Goal: Information Seeking & Learning: Learn about a topic

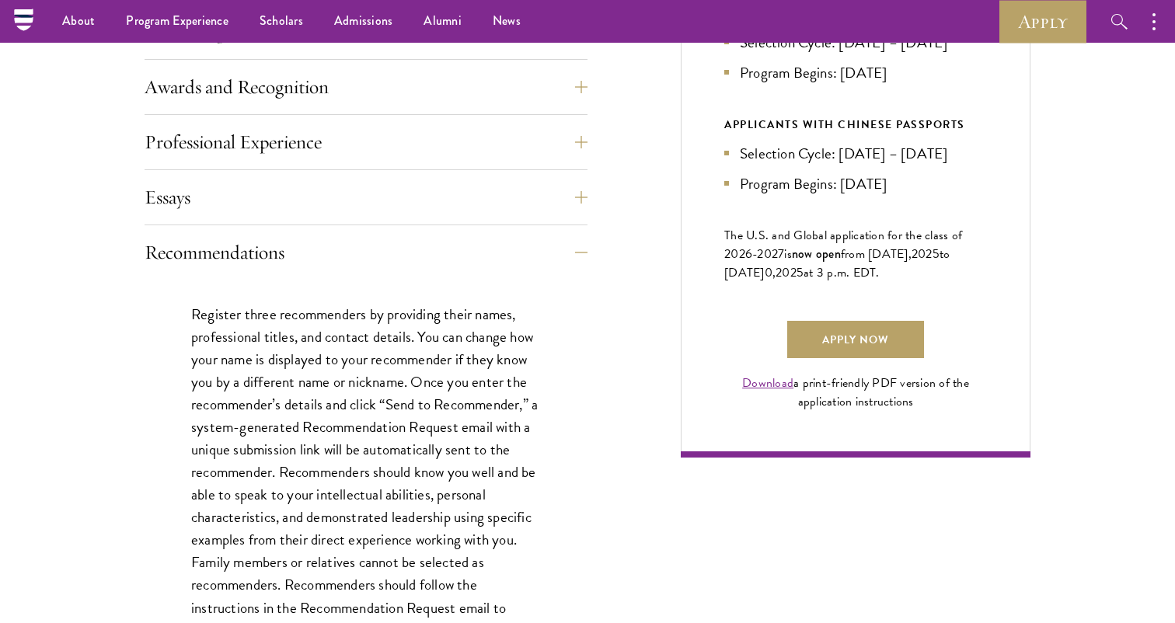
scroll to position [932, 0]
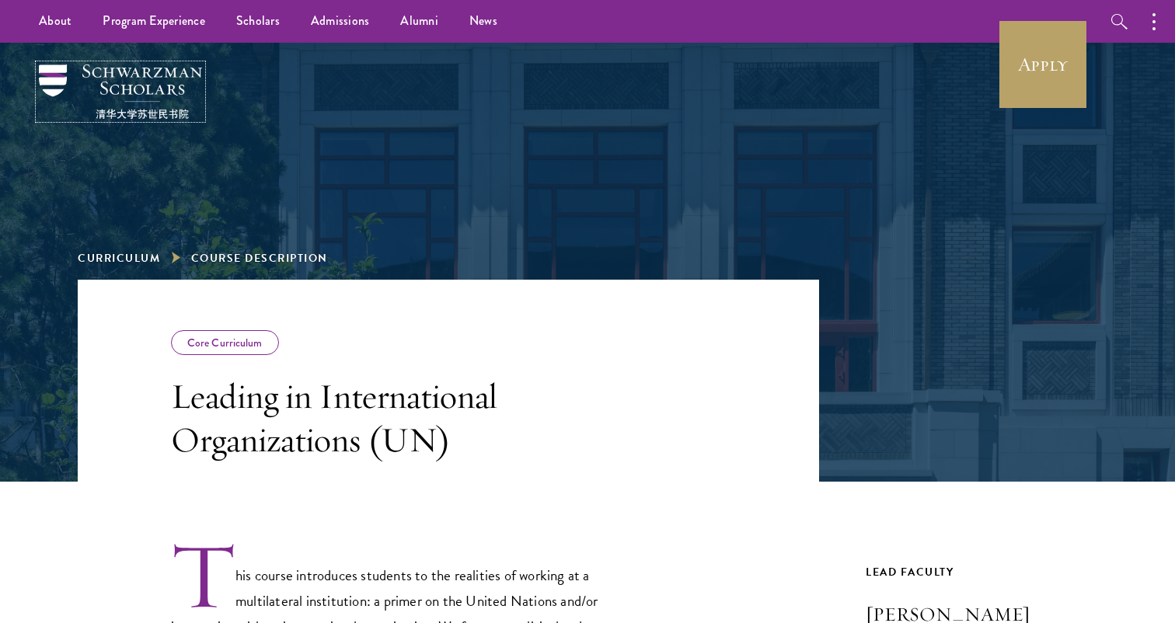
click at [123, 80] on img at bounding box center [120, 92] width 163 height 54
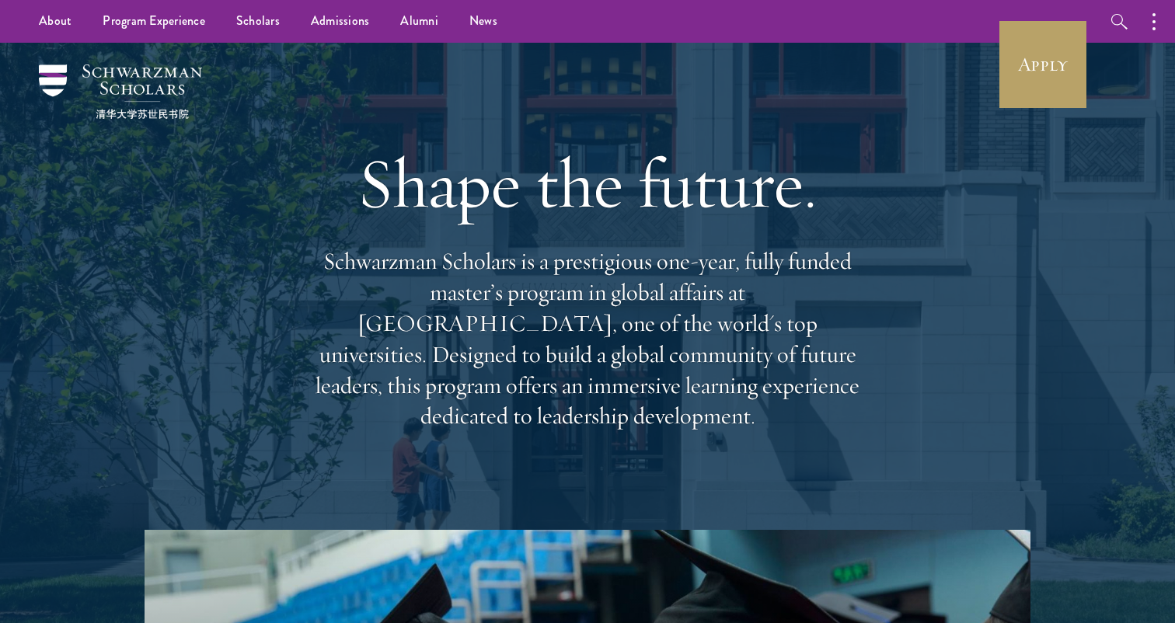
click at [816, 299] on p "Schwarzman Scholars is a prestigious one-year, fully funded master’s program in…" at bounding box center [588, 339] width 560 height 186
copy p "Tsinghua"
